Goal: Check status: Check status

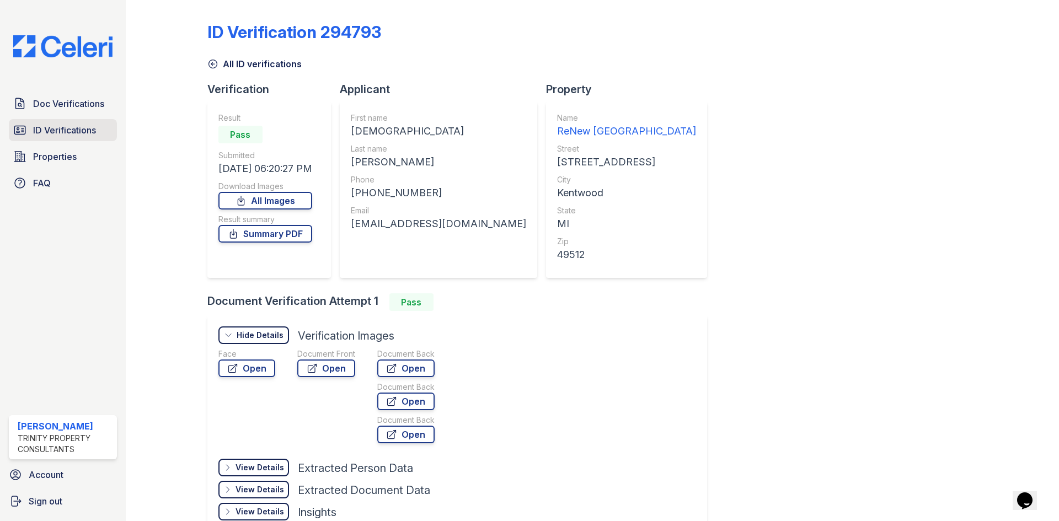
click at [65, 138] on link "ID Verifications" at bounding box center [63, 130] width 108 height 22
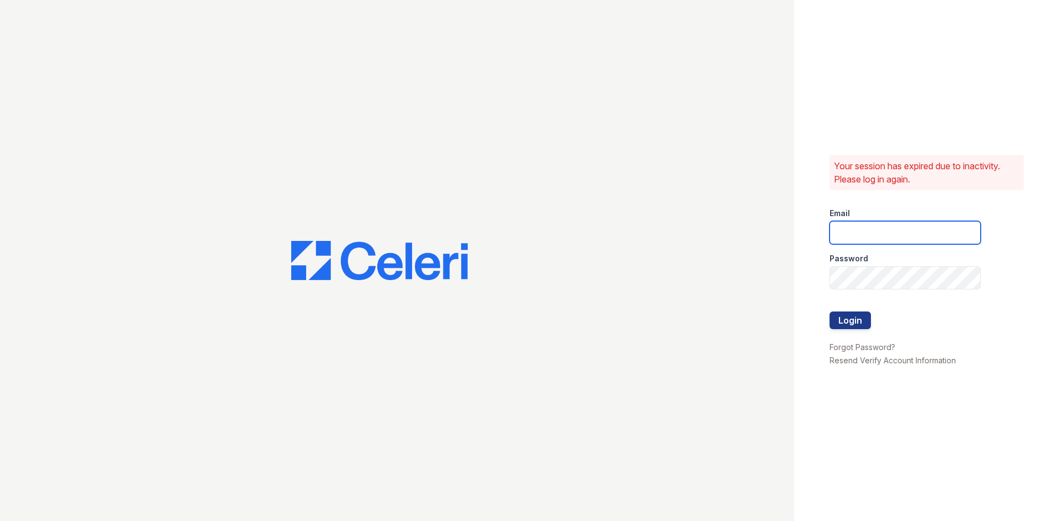
type input "tgibson@trinity-pm.com"
click at [846, 315] on button "Login" at bounding box center [849, 321] width 41 height 18
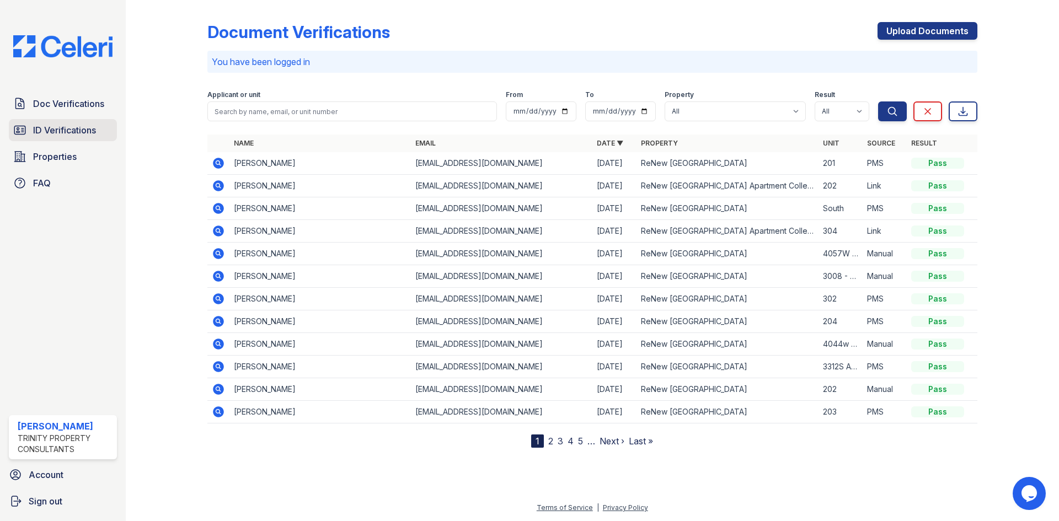
click at [70, 132] on span "ID Verifications" at bounding box center [64, 130] width 63 height 13
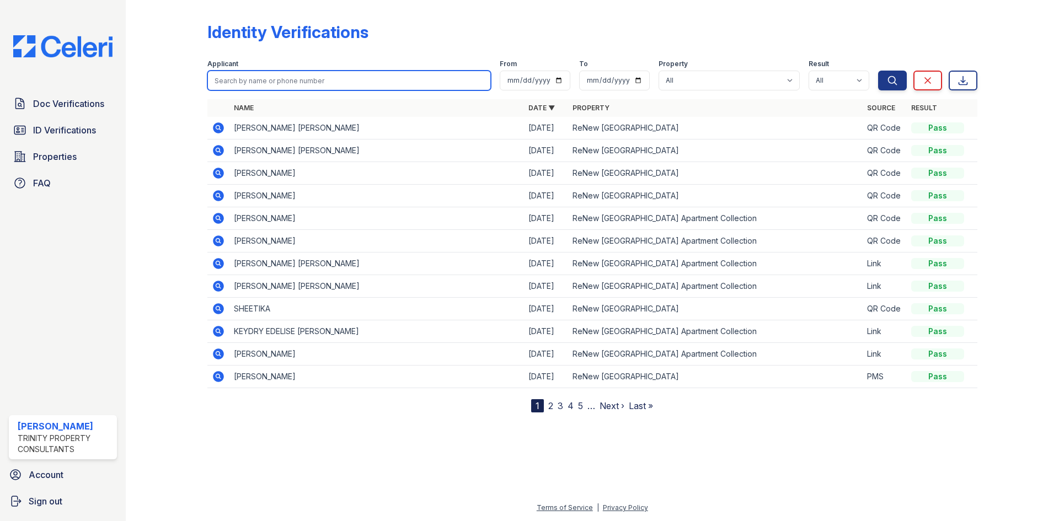
click at [266, 85] on input "search" at bounding box center [348, 81] width 283 height 20
type input "faith"
click at [878, 71] on button "Search" at bounding box center [892, 81] width 29 height 20
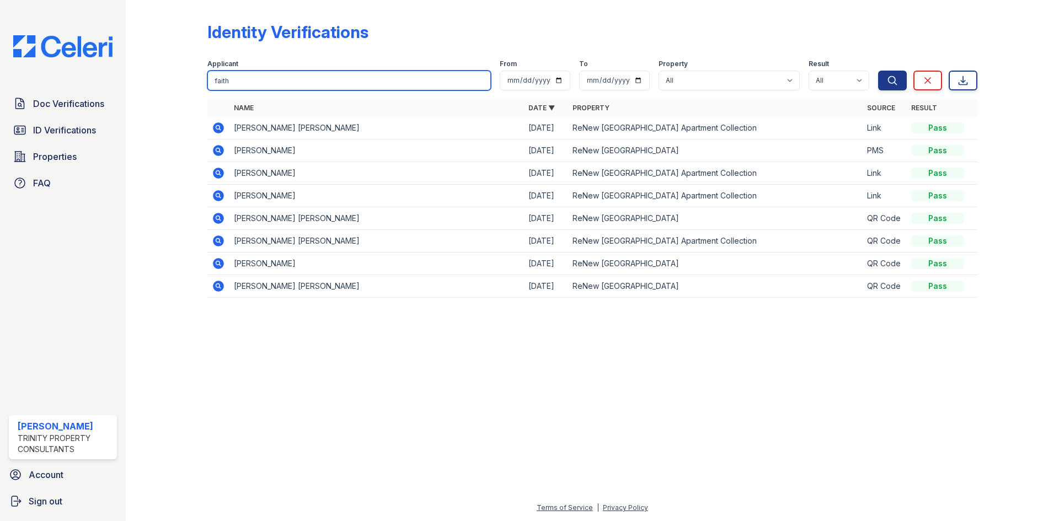
click at [250, 74] on input "faith" at bounding box center [348, 81] width 283 height 20
type input "christian"
click at [878, 71] on button "Search" at bounding box center [892, 81] width 29 height 20
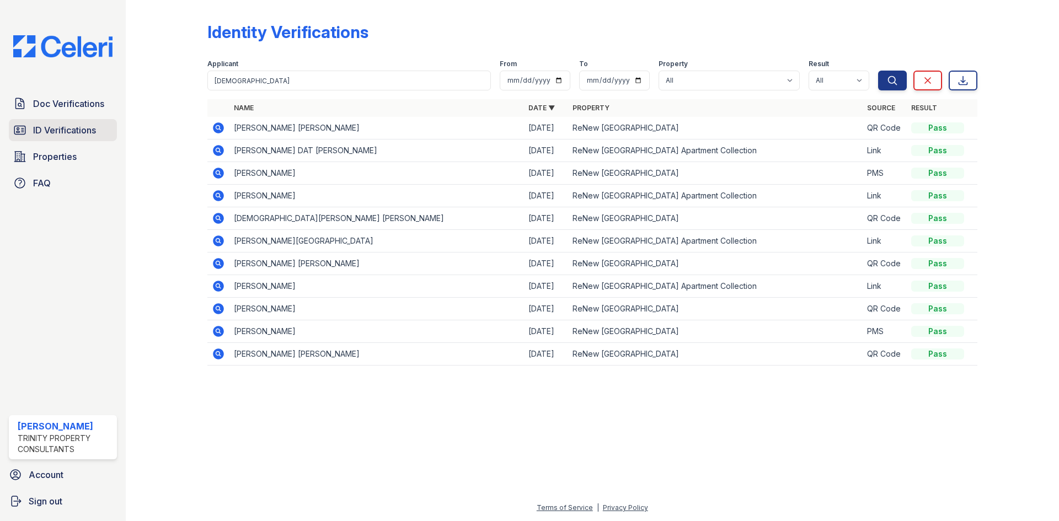
click at [76, 120] on link "ID Verifications" at bounding box center [63, 130] width 108 height 22
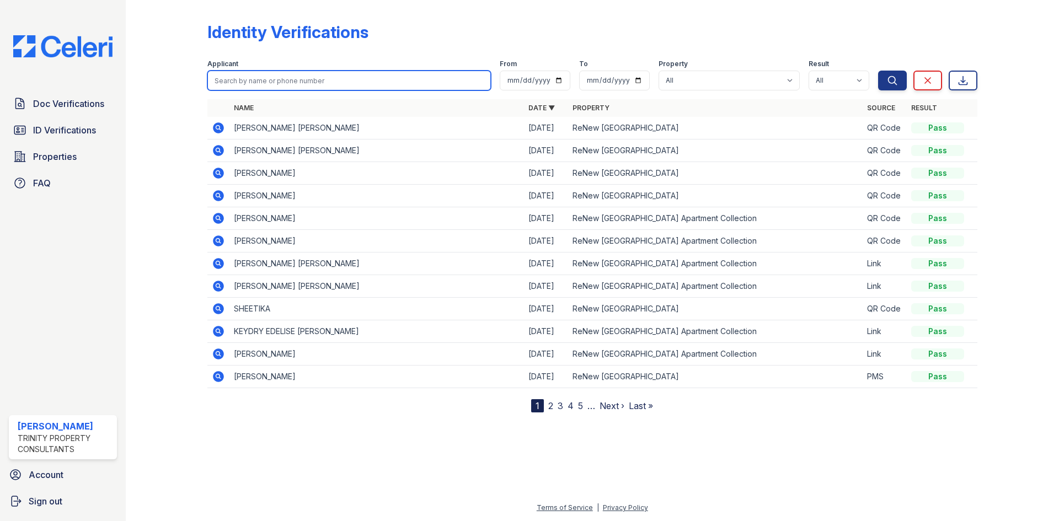
click at [332, 82] on input "search" at bounding box center [348, 81] width 283 height 20
type input "faith"
click at [878, 71] on button "Search" at bounding box center [892, 81] width 29 height 20
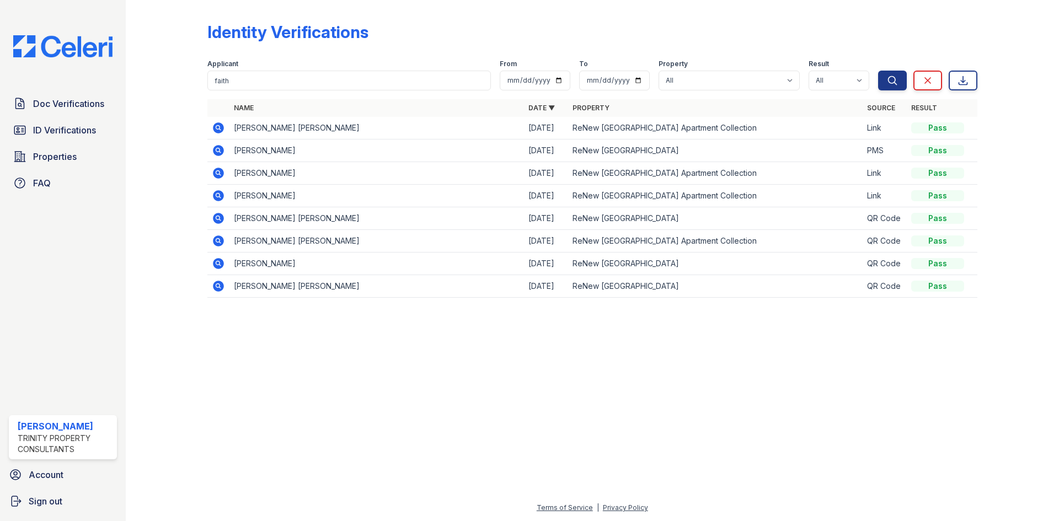
click at [216, 150] on icon at bounding box center [218, 150] width 13 height 13
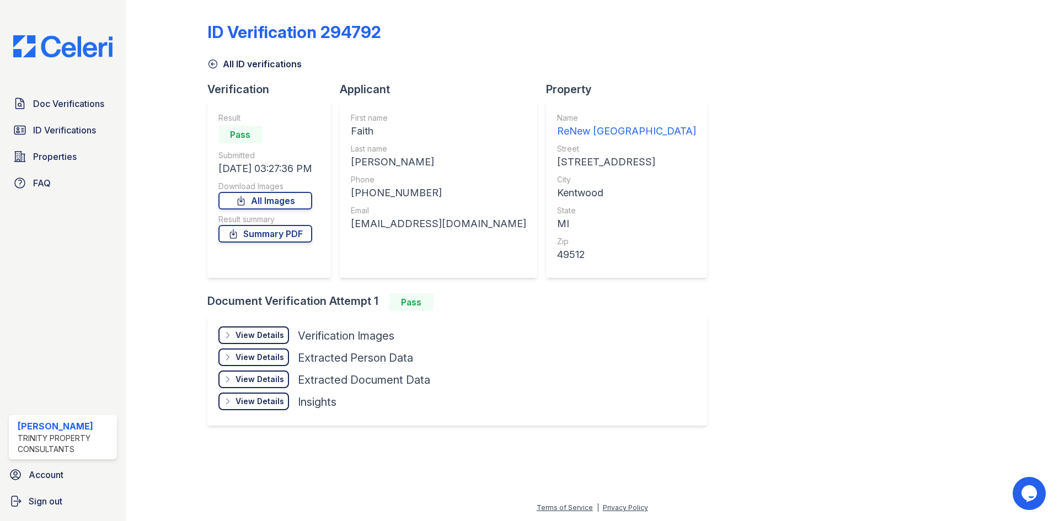
click at [261, 330] on div "View Details" at bounding box center [259, 335] width 49 height 11
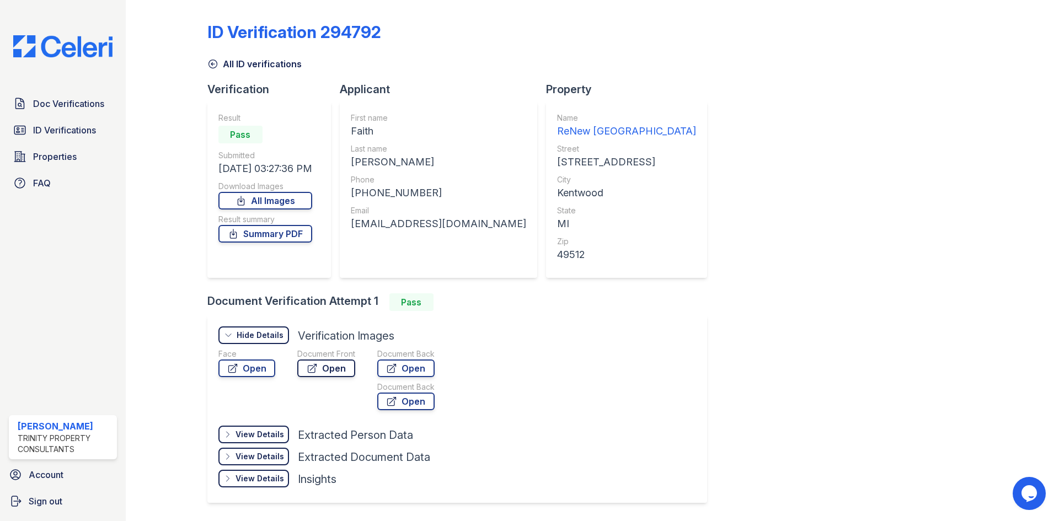
click at [326, 368] on link "Open" at bounding box center [326, 369] width 58 height 18
click at [403, 373] on link "Open" at bounding box center [405, 369] width 57 height 18
click at [261, 225] on link "Summary PDF" at bounding box center [265, 234] width 94 height 18
click at [90, 98] on span "Doc Verifications" at bounding box center [68, 103] width 71 height 13
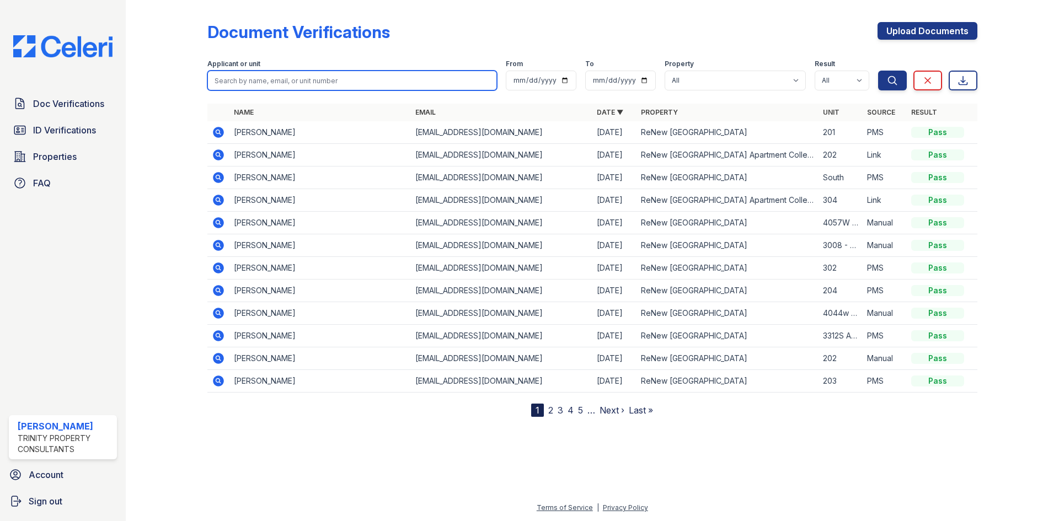
click at [288, 80] on input "search" at bounding box center [352, 81] width 290 height 20
type input "faith"
click at [878, 71] on button "Search" at bounding box center [892, 81] width 29 height 20
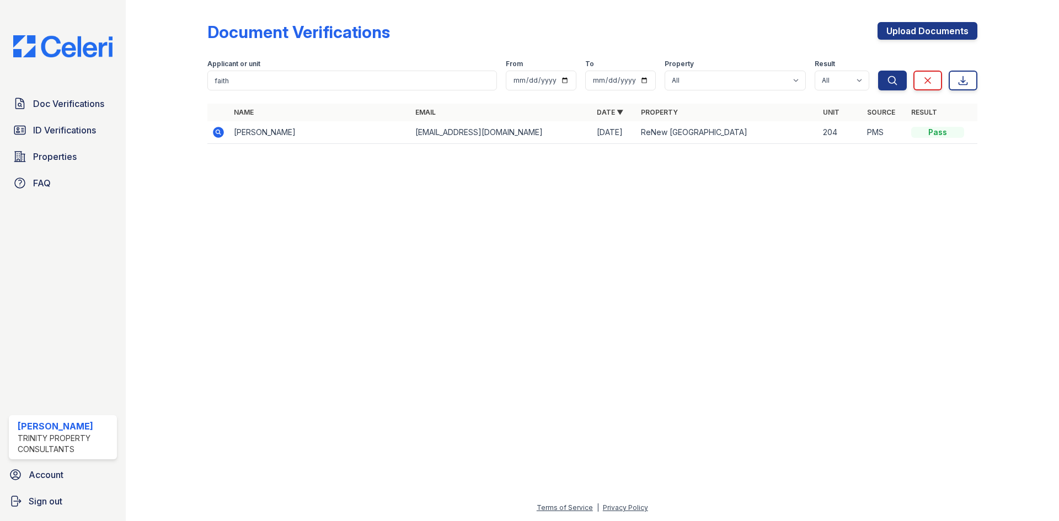
click at [216, 136] on icon at bounding box center [218, 132] width 11 height 11
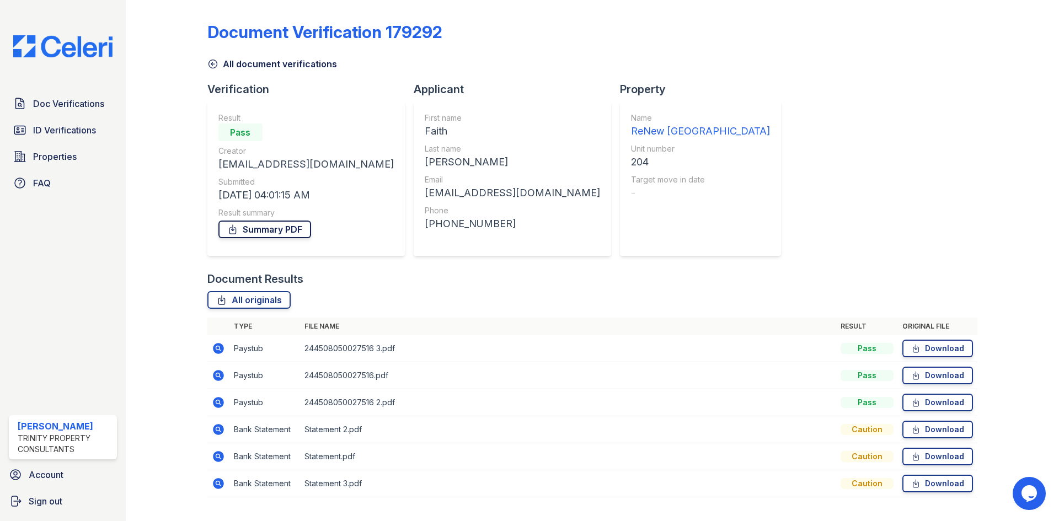
click at [290, 231] on link "Summary PDF" at bounding box center [264, 230] width 93 height 18
click at [59, 105] on span "Doc Verifications" at bounding box center [68, 103] width 71 height 13
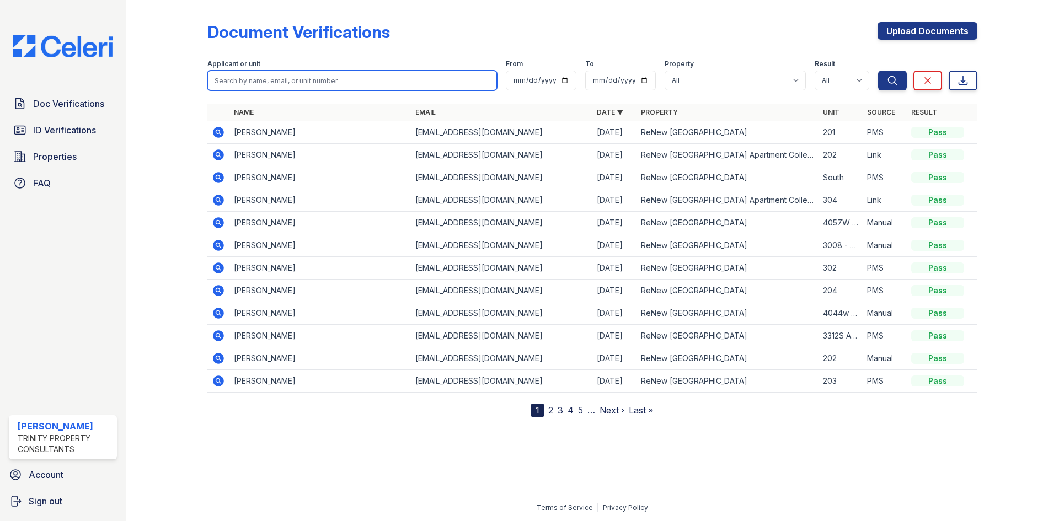
click at [461, 79] on input "search" at bounding box center [352, 81] width 290 height 20
type input "rinc"
click at [878, 71] on button "Search" at bounding box center [892, 81] width 29 height 20
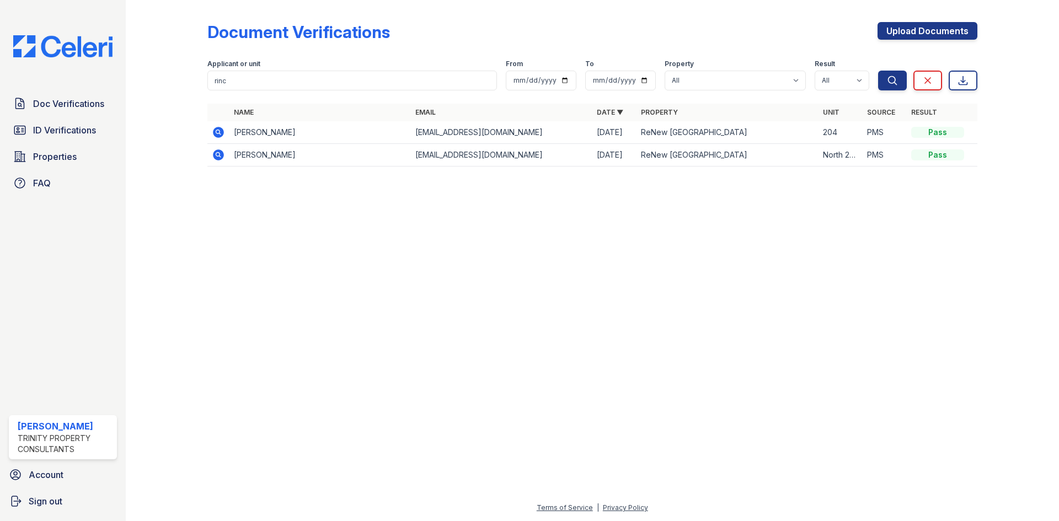
drag, startPoint x: 393, startPoint y: 90, endPoint x: 221, endPoint y: 90, distance: 171.5
drag, startPoint x: 221, startPoint y: 90, endPoint x: 216, endPoint y: 132, distance: 41.7
click at [210, 131] on td at bounding box center [218, 132] width 22 height 23
click at [218, 131] on icon at bounding box center [217, 131] width 3 height 3
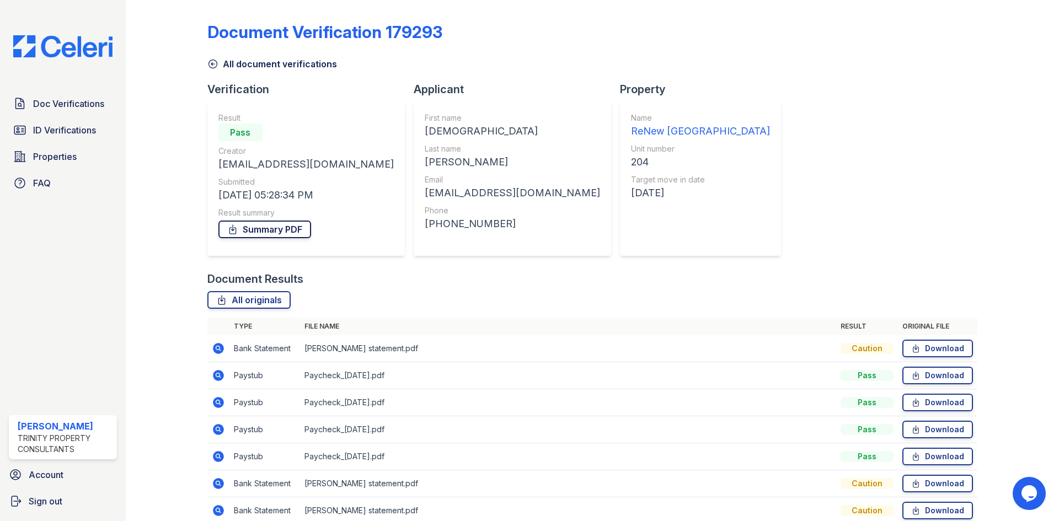
drag, startPoint x: 260, startPoint y: 231, endPoint x: 270, endPoint y: 231, distance: 9.4
click at [260, 230] on link "Summary PDF" at bounding box center [264, 230] width 93 height 18
click at [61, 105] on span "Doc Verifications" at bounding box center [68, 103] width 71 height 13
